Goal: Task Accomplishment & Management: Use online tool/utility

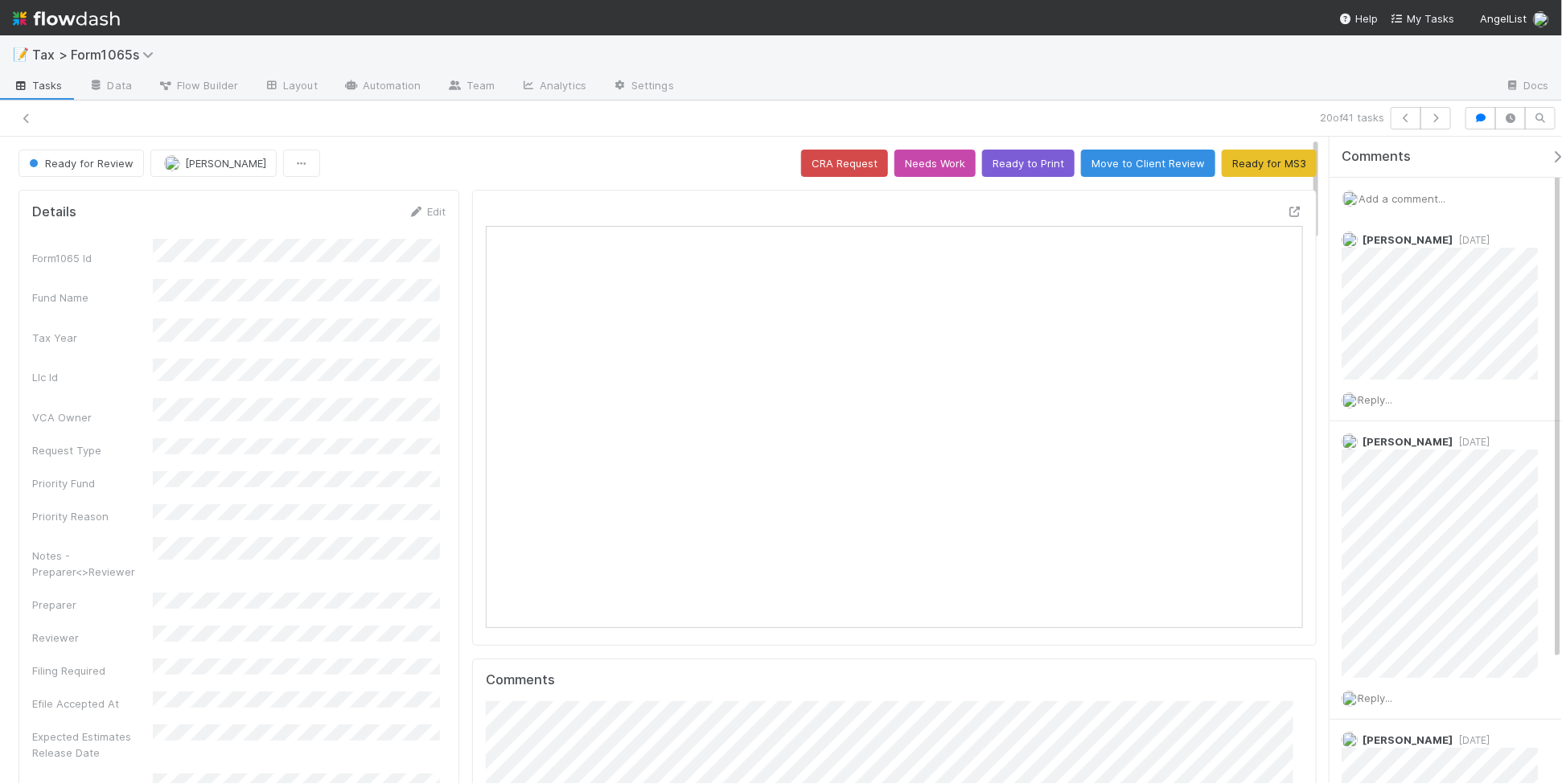
scroll to position [311, 791]
click at [25, 117] on icon at bounding box center [26, 118] width 16 height 11
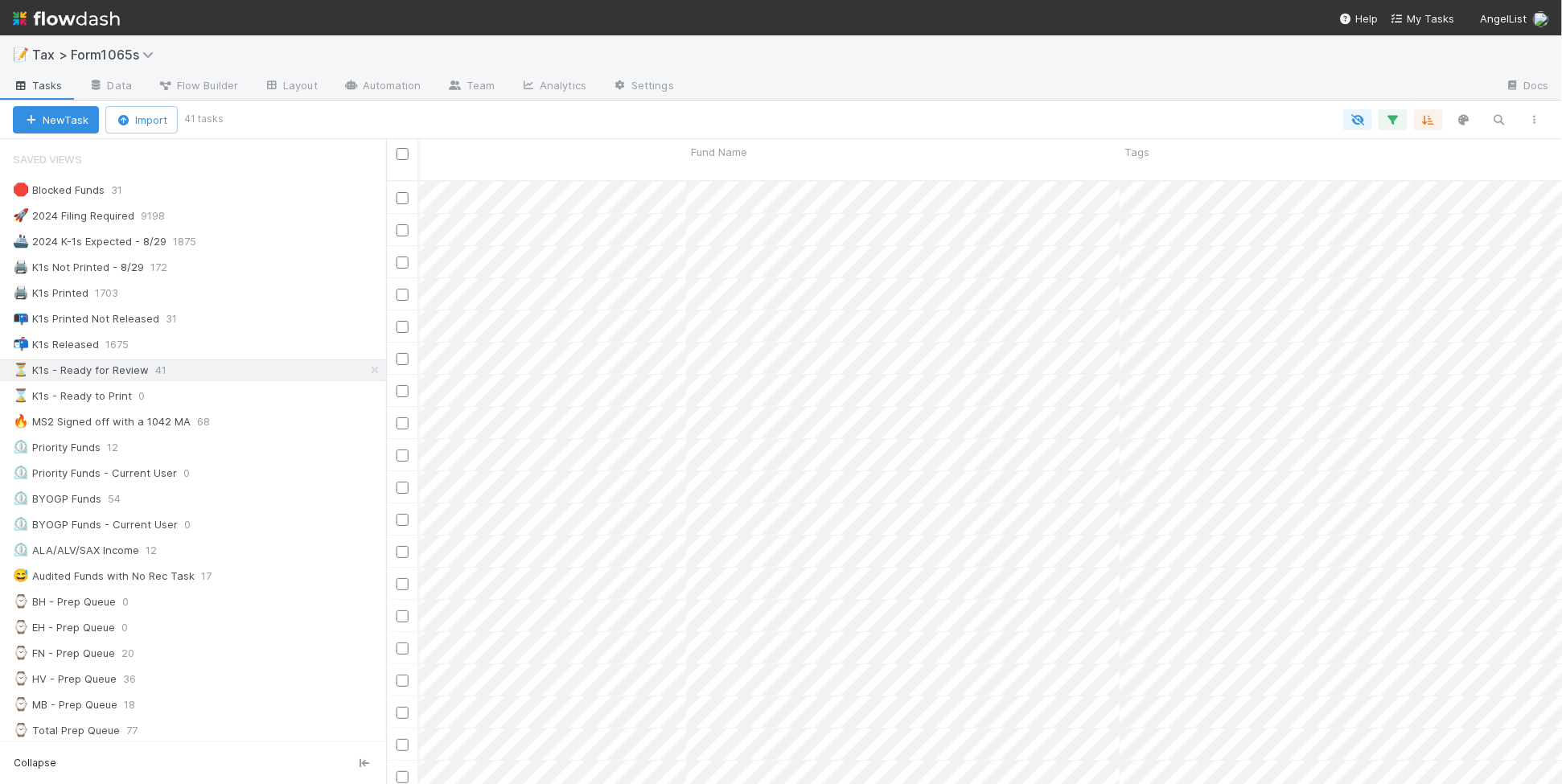
scroll to position [0, 946]
click at [1434, 117] on icon "button" at bounding box center [1428, 119] width 16 height 15
click at [1422, 177] on icon at bounding box center [1420, 182] width 16 height 10
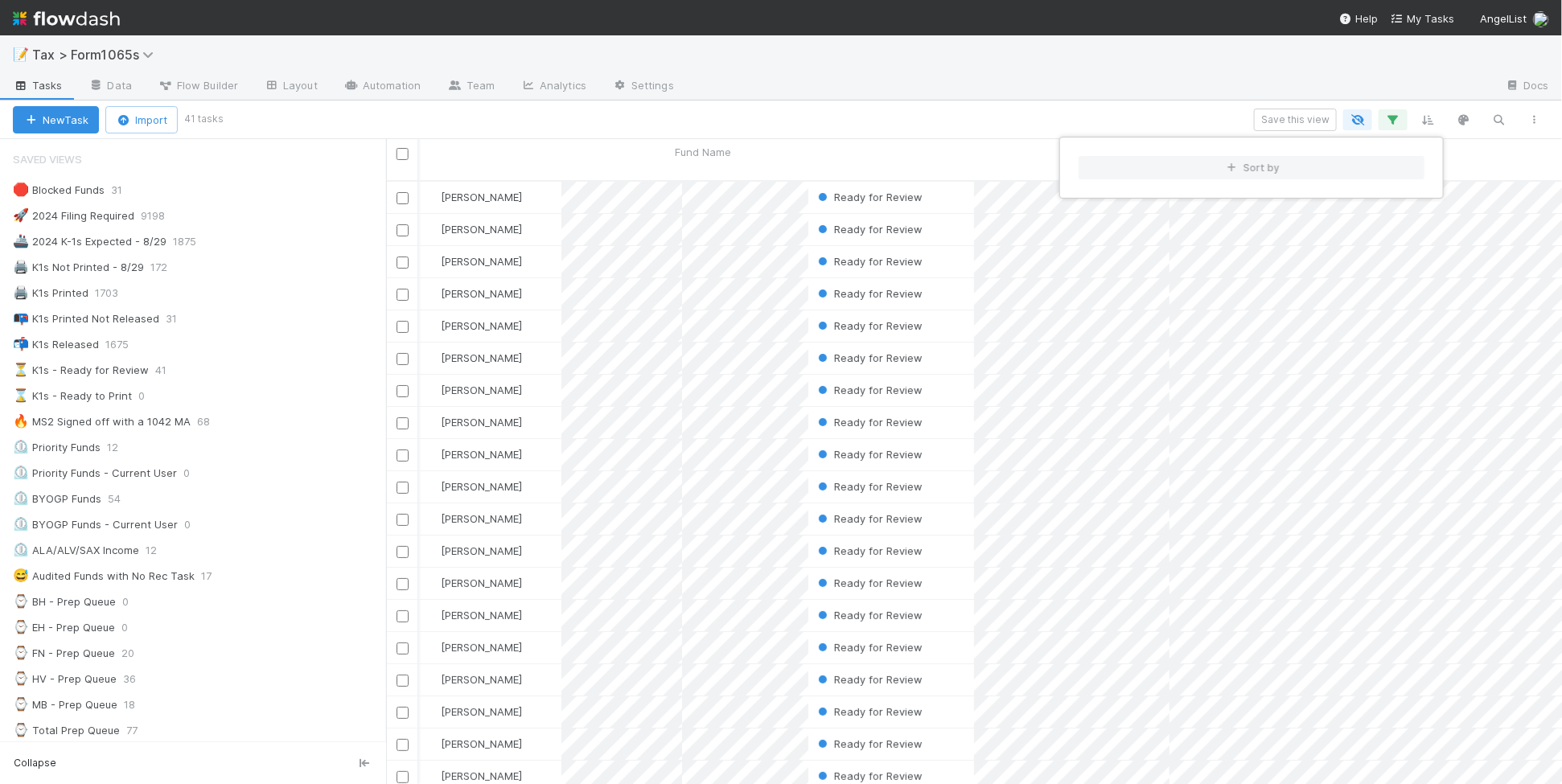
scroll to position [602, 1161]
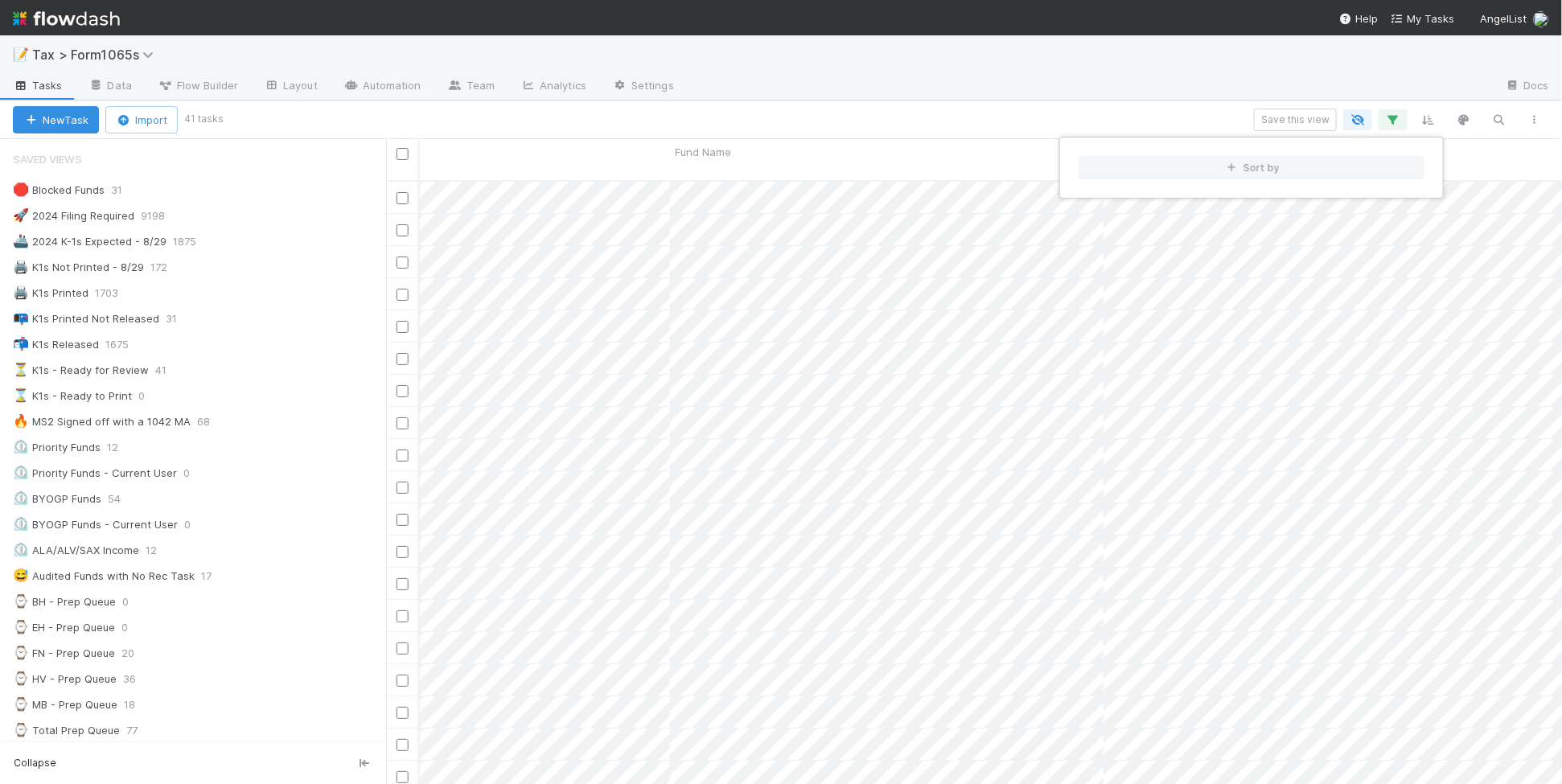
click at [1007, 95] on div "Sort by" at bounding box center [781, 392] width 1562 height 784
click at [919, 119] on div "Sort by" at bounding box center [781, 392] width 1562 height 784
click at [713, 153] on span "Fund Name" at bounding box center [703, 152] width 57 height 16
click at [718, 179] on div "Sort A → Z" at bounding box center [768, 182] width 183 height 24
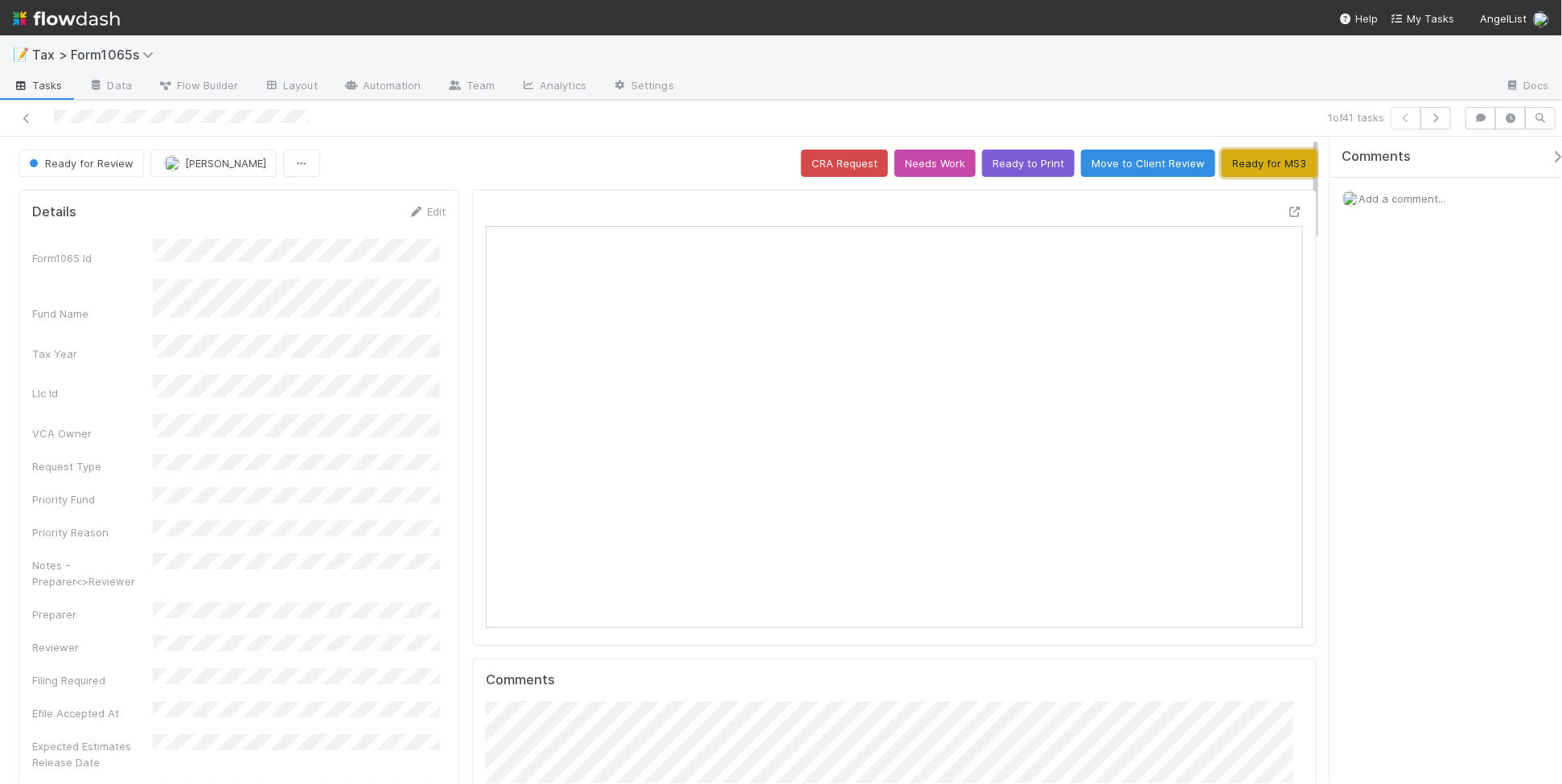
click at [1236, 165] on button "Ready for MS3" at bounding box center [1269, 163] width 95 height 27
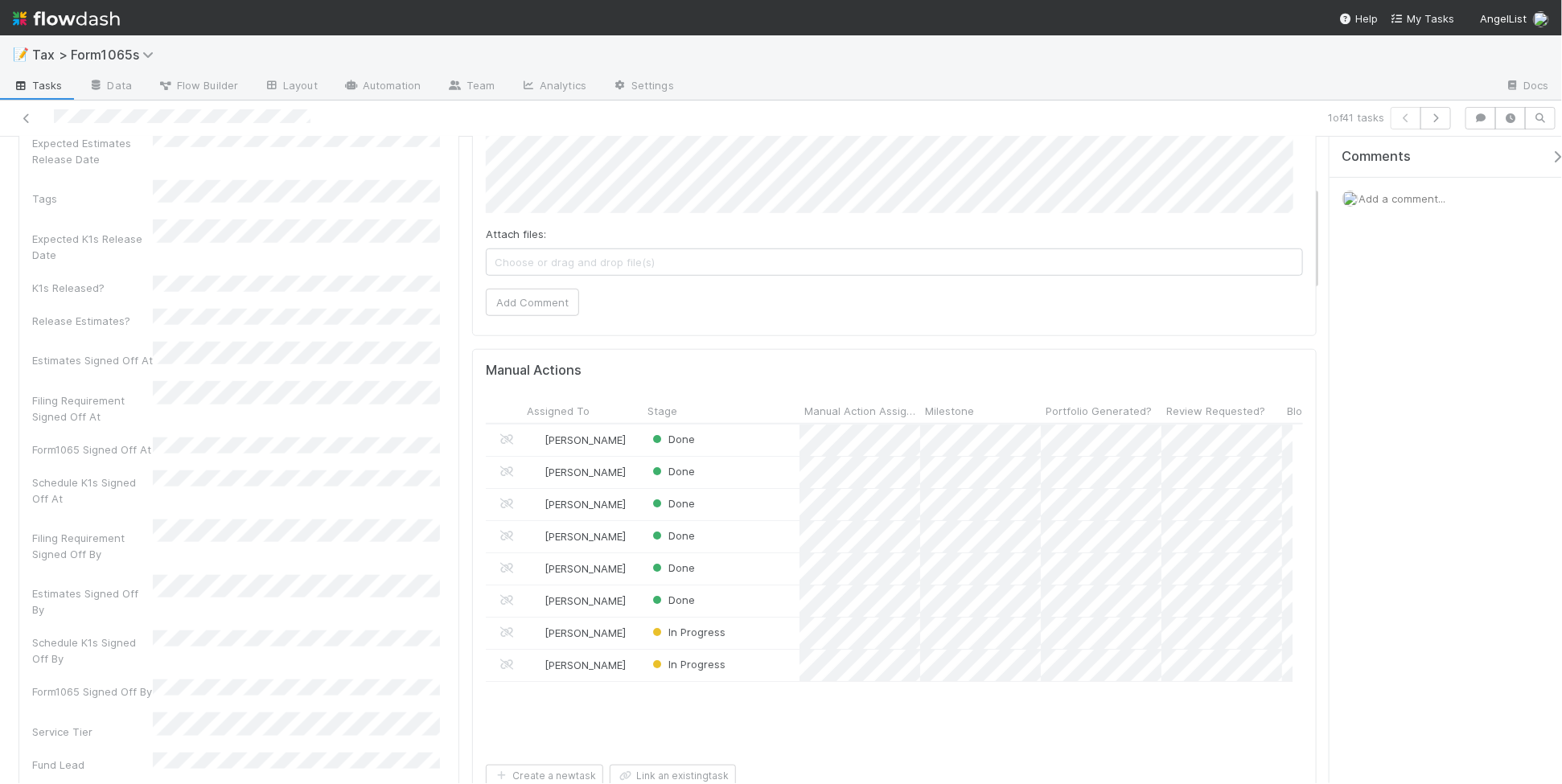
scroll to position [301, 0]
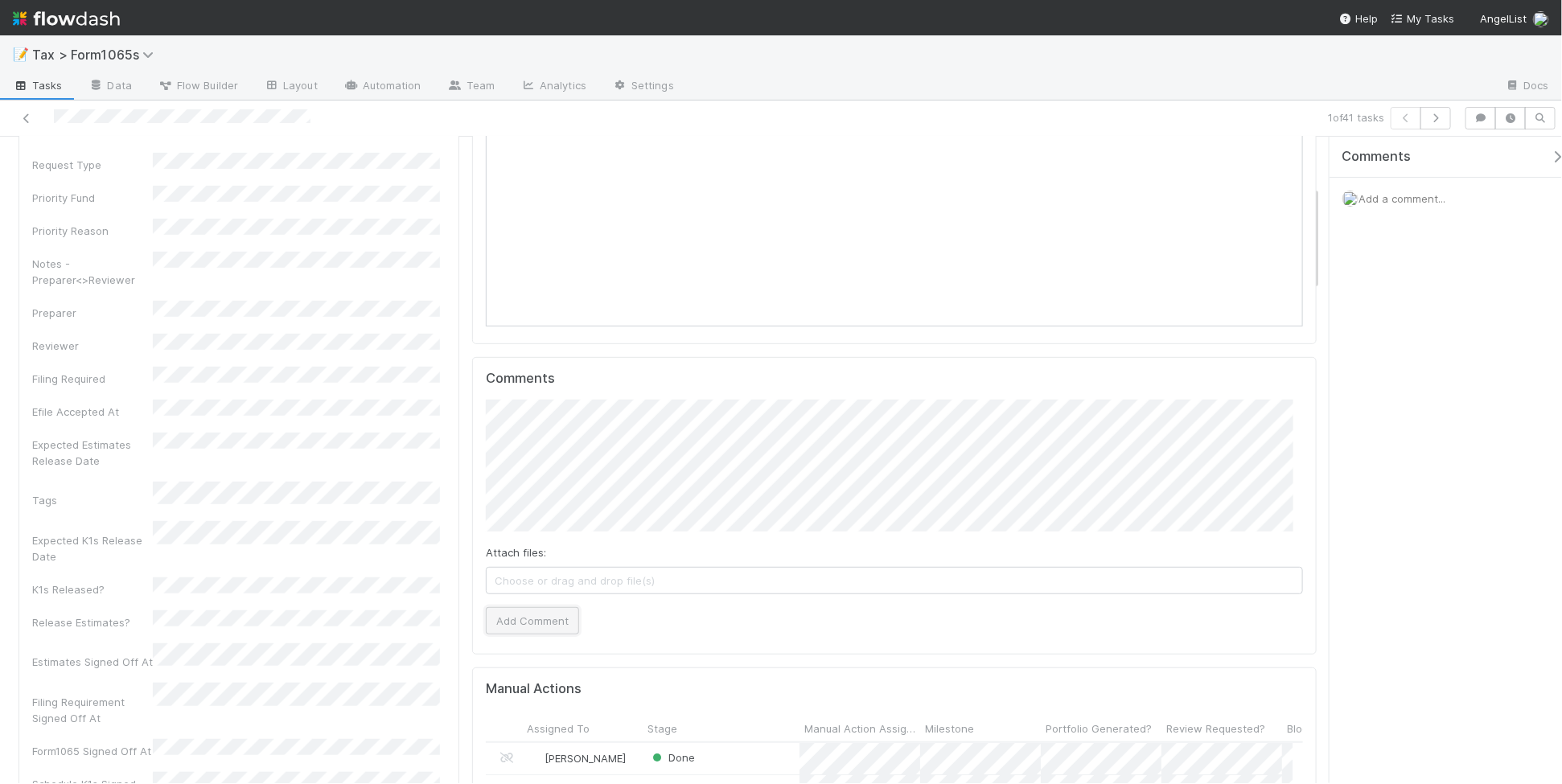
click at [540, 625] on button "Add Comment" at bounding box center [533, 621] width 94 height 27
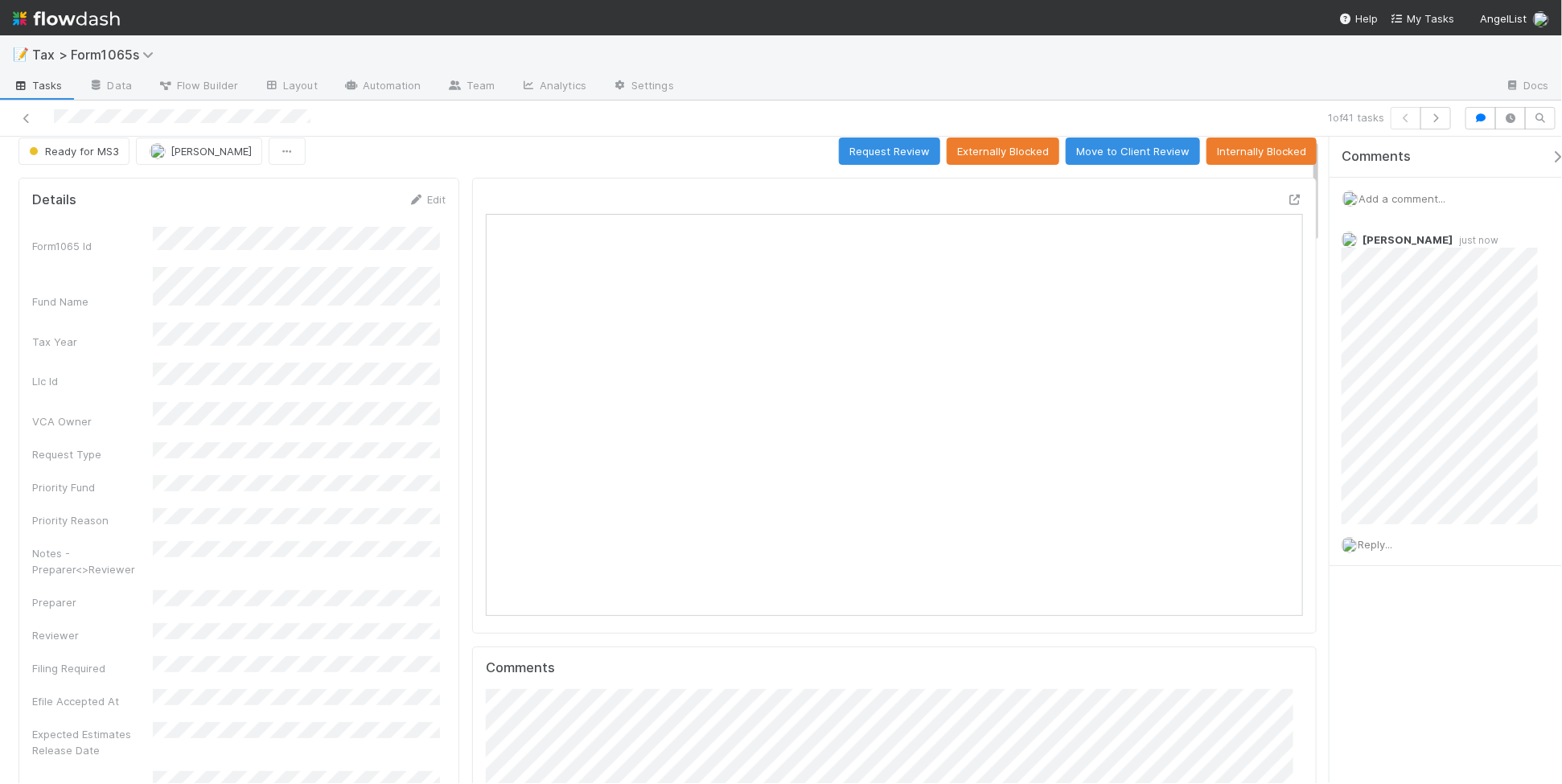
scroll to position [0, 0]
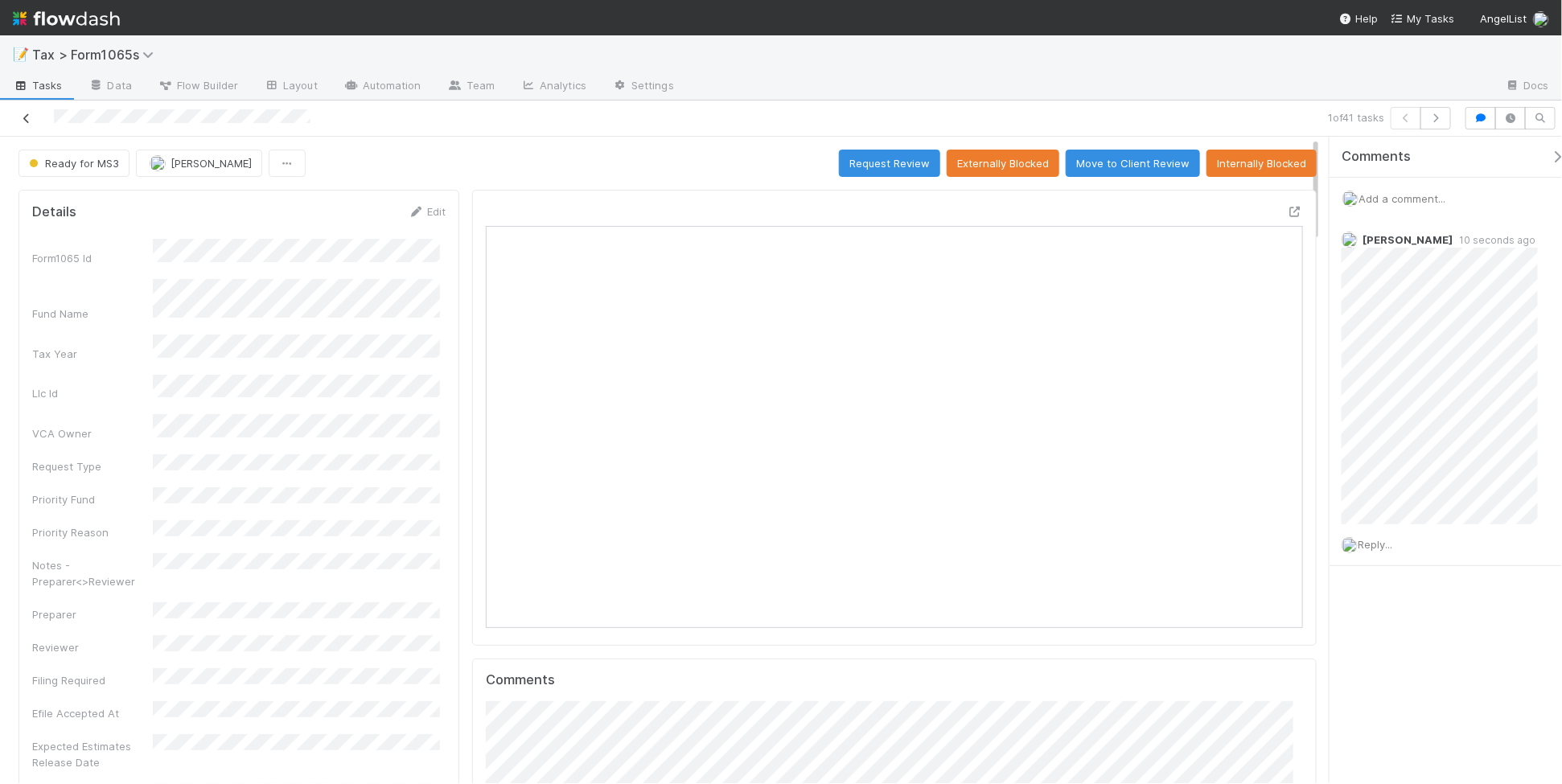
click at [25, 117] on icon at bounding box center [26, 118] width 16 height 11
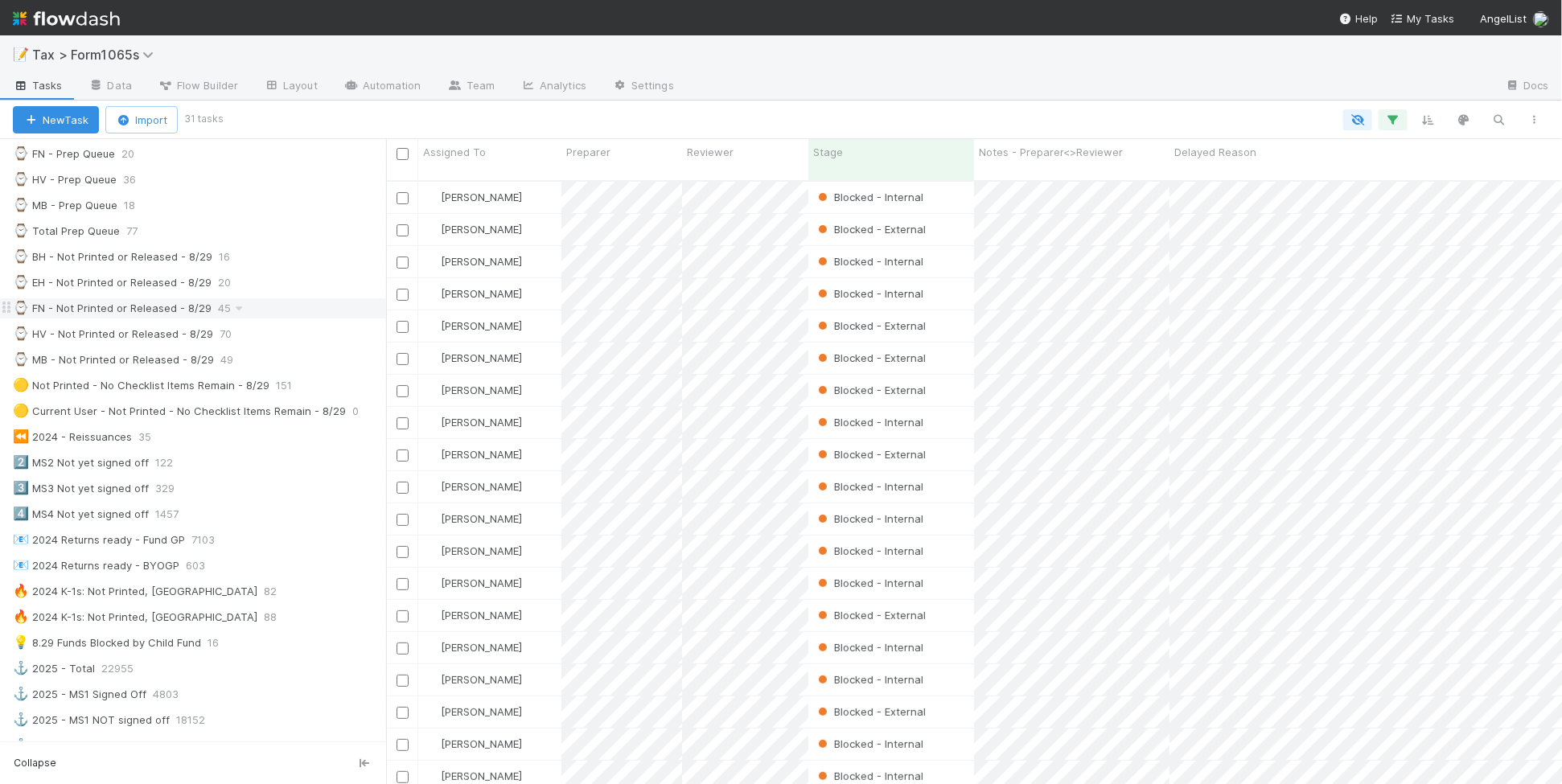
scroll to position [502, 0]
